Goal: Use online tool/utility: Utilize a website feature to perform a specific function

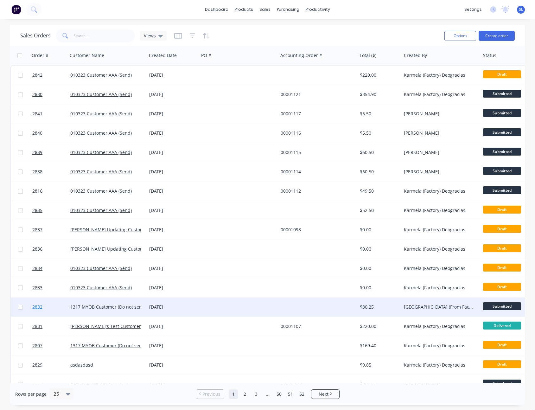
click at [33, 310] on span "2832" at bounding box center [37, 307] width 10 height 6
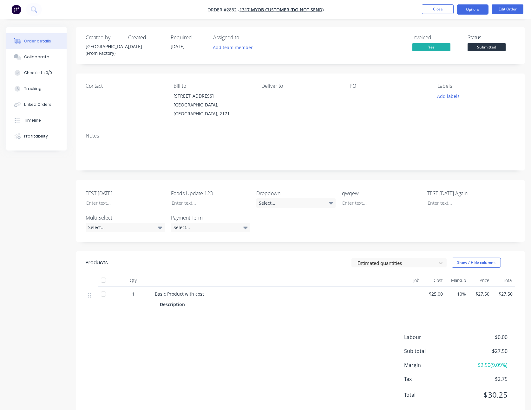
click at [466, 12] on button "Options" at bounding box center [473, 9] width 32 height 10
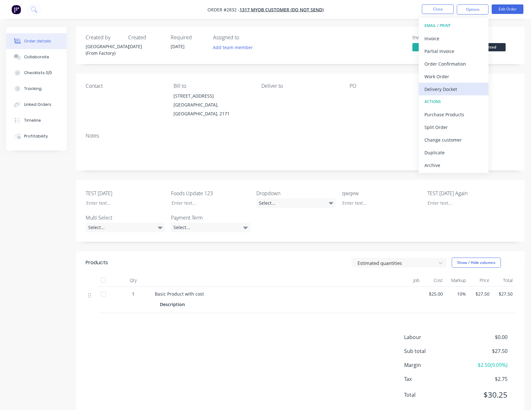
click at [443, 85] on div "Delivery Docket" at bounding box center [453, 89] width 58 height 9
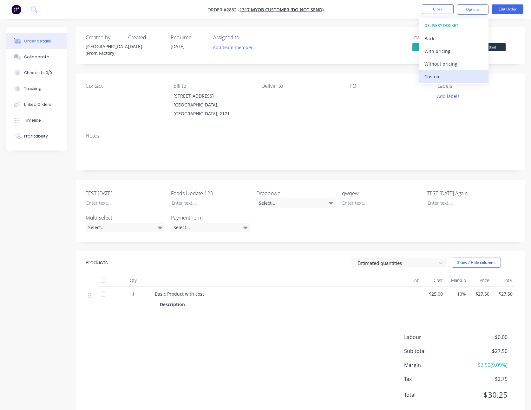
click at [443, 79] on div "Custom" at bounding box center [453, 76] width 58 height 9
click at [440, 55] on button "With pricing" at bounding box center [453, 51] width 70 height 13
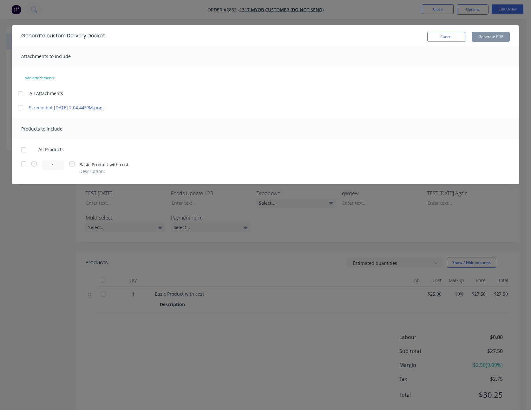
click at [19, 108] on div at bounding box center [20, 107] width 13 height 13
click at [24, 152] on div at bounding box center [23, 150] width 13 height 13
click at [484, 51] on div "Attachments to include" at bounding box center [265, 56] width 507 height 21
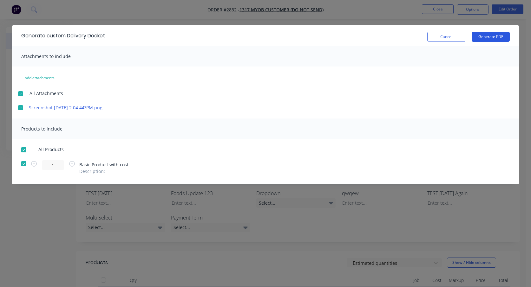
click at [485, 39] on button "Generate PDF" at bounding box center [490, 37] width 38 height 10
click at [430, 37] on button "Cancel" at bounding box center [446, 37] width 38 height 10
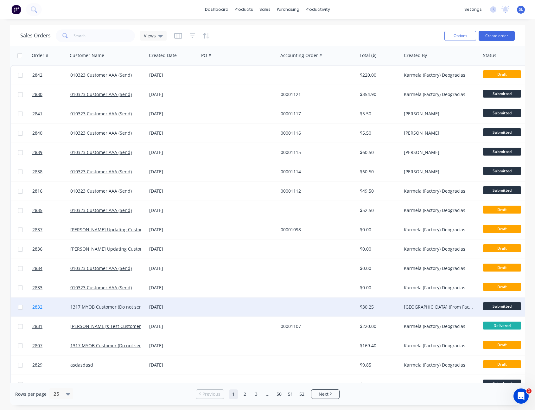
click at [36, 308] on span "2832" at bounding box center [37, 307] width 10 height 6
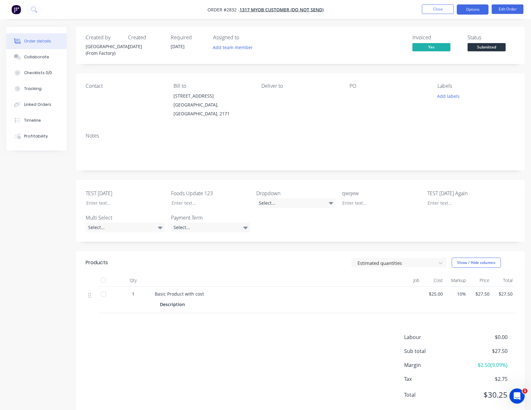
click at [470, 10] on button "Options" at bounding box center [473, 9] width 32 height 10
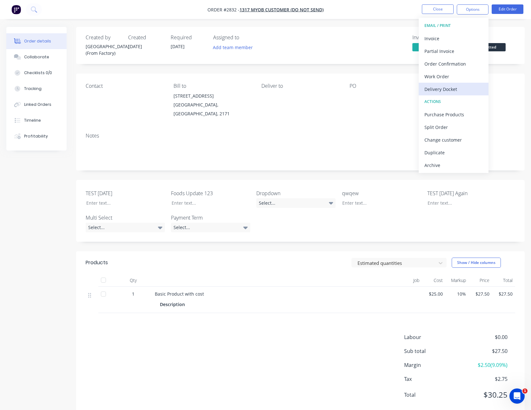
click at [443, 83] on button "Delivery Docket" at bounding box center [453, 89] width 70 height 13
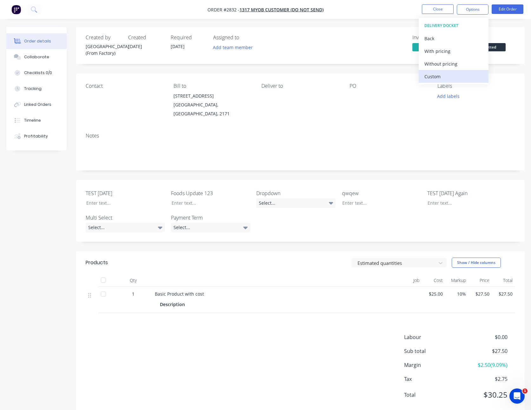
click at [442, 77] on div "Custom" at bounding box center [453, 76] width 58 height 9
click at [460, 53] on div "With pricing" at bounding box center [453, 51] width 58 height 9
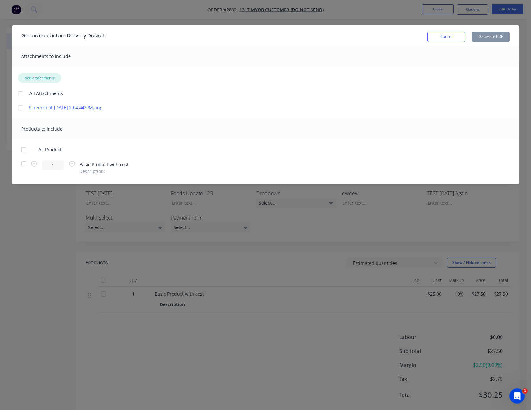
click at [49, 77] on button "add attachments" at bounding box center [39, 78] width 43 height 10
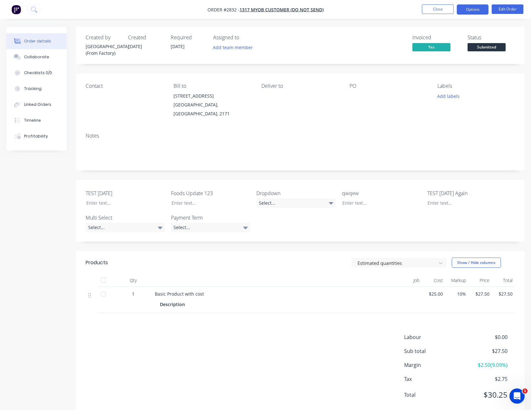
click at [464, 8] on button "Options" at bounding box center [473, 9] width 32 height 10
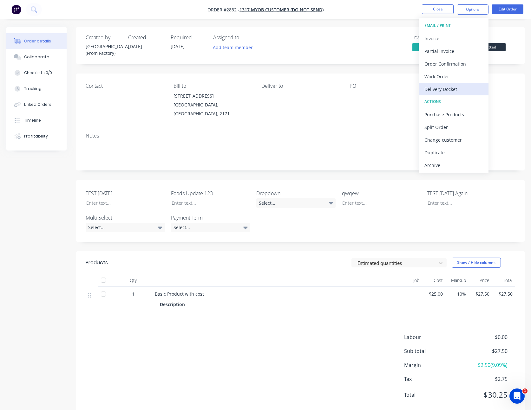
click at [438, 87] on div "Delivery Docket" at bounding box center [453, 89] width 58 height 9
click at [438, 74] on div "Custom" at bounding box center [453, 76] width 58 height 9
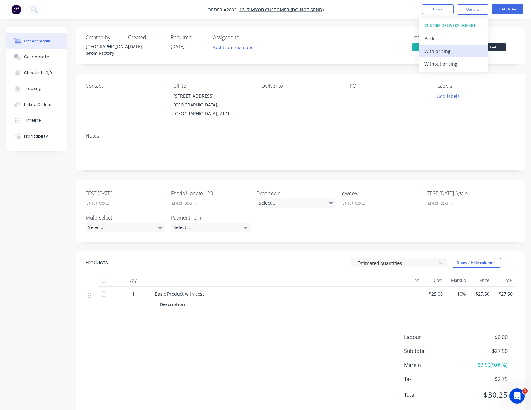
click at [440, 52] on div "With pricing" at bounding box center [453, 51] width 58 height 9
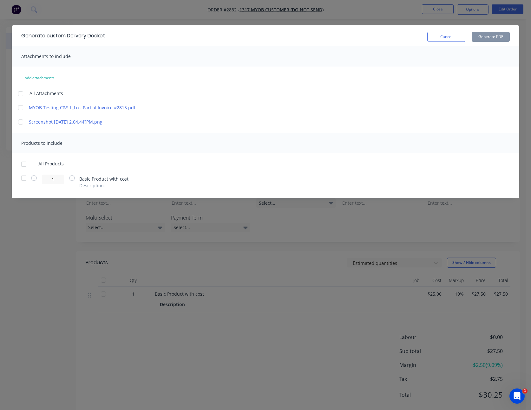
click at [21, 109] on div at bounding box center [20, 107] width 13 height 13
click at [24, 164] on div at bounding box center [23, 164] width 13 height 13
click at [501, 39] on button "Generate PDF" at bounding box center [490, 37] width 38 height 10
click at [21, 93] on div at bounding box center [20, 94] width 13 height 13
click at [20, 94] on div at bounding box center [20, 94] width 13 height 13
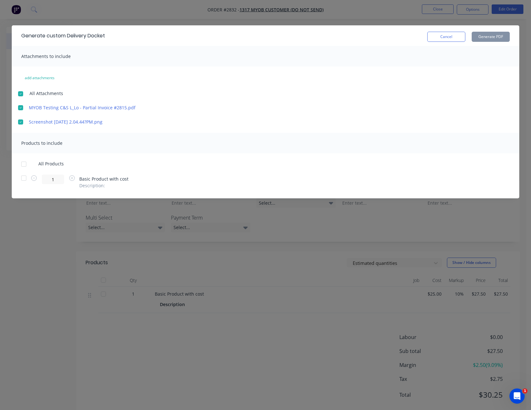
click at [21, 163] on div at bounding box center [23, 164] width 13 height 13
click at [501, 35] on button "Generate PDF" at bounding box center [490, 37] width 38 height 10
click at [442, 43] on div "Generate custom Delivery Docket Cancel Generate PDF" at bounding box center [265, 35] width 507 height 21
click at [444, 35] on button "Cancel" at bounding box center [446, 37] width 38 height 10
